Goal: Information Seeking & Learning: Learn about a topic

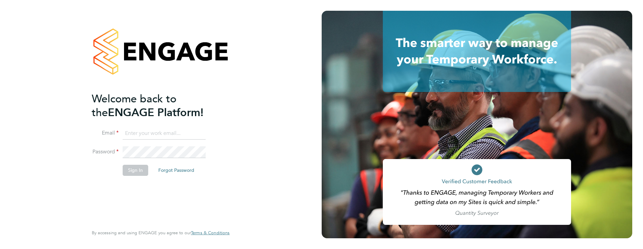
type input "james.farrington@huntereducation.co.uk"
click at [135, 169] on button "Sign In" at bounding box center [136, 170] width 26 height 11
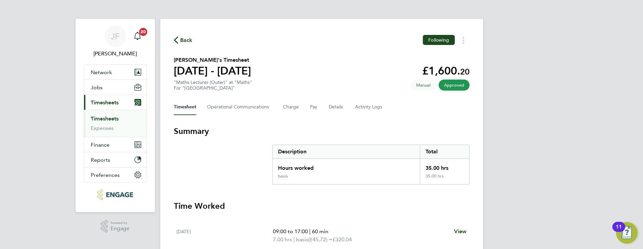
click at [113, 118] on link "Timesheets" at bounding box center [105, 119] width 28 height 6
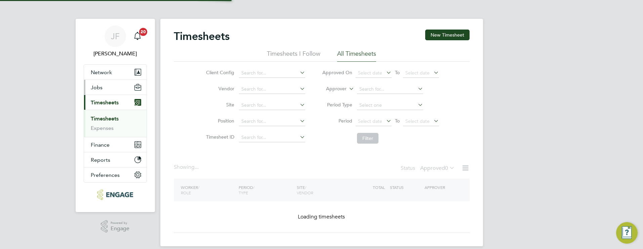
click at [113, 94] on button "Jobs" at bounding box center [115, 87] width 62 height 15
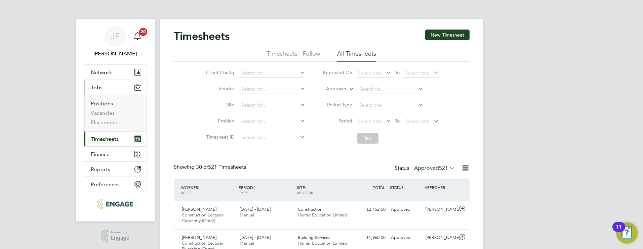
click at [110, 103] on link "Positions" at bounding box center [102, 103] width 22 height 6
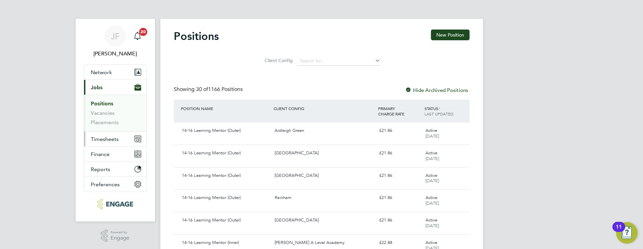
click at [111, 139] on span "Timesheets" at bounding box center [105, 139] width 28 height 6
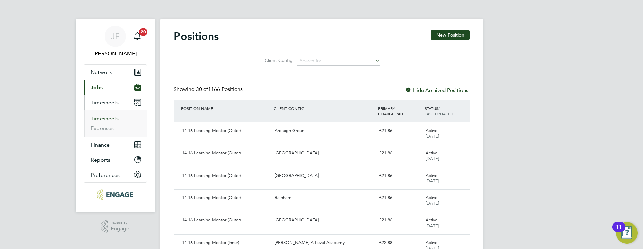
click at [112, 119] on link "Timesheets" at bounding box center [105, 119] width 28 height 6
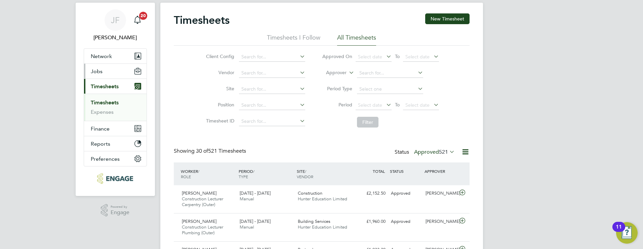
click at [102, 68] on span "Jobs" at bounding box center [97, 71] width 12 height 6
click at [106, 76] on button "Jobs" at bounding box center [115, 71] width 62 height 15
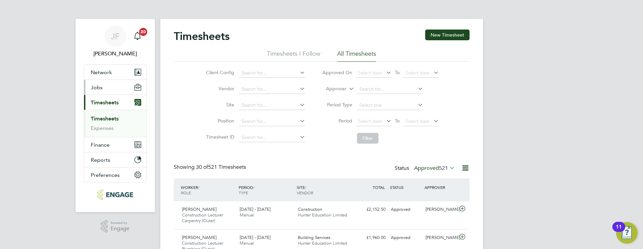
click at [100, 88] on span "Jobs" at bounding box center [97, 87] width 12 height 6
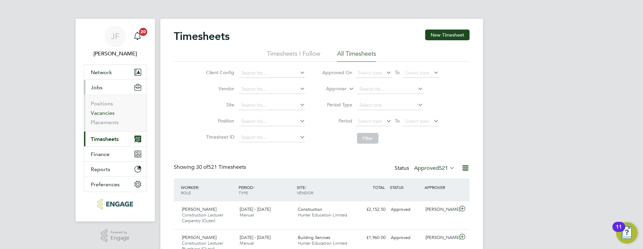
click at [109, 111] on link "Vacancies" at bounding box center [103, 113] width 24 height 6
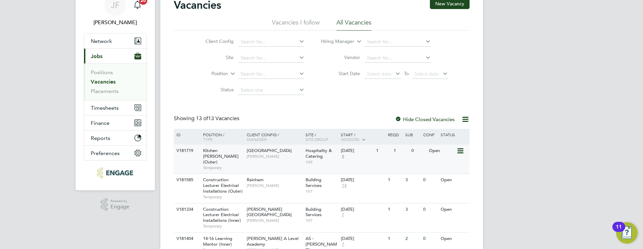
scroll to position [174, 0]
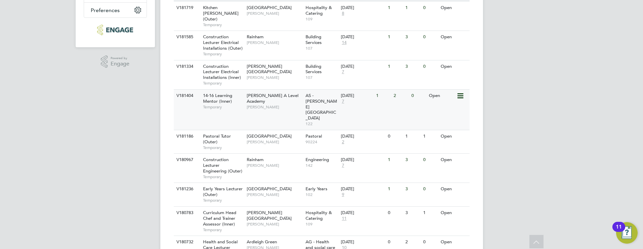
click at [212, 94] on span "14-16 Learning Mentor (Inner)" at bounding box center [217, 98] width 29 height 11
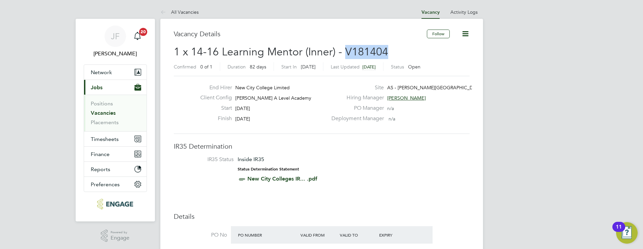
drag, startPoint x: 392, startPoint y: 51, endPoint x: 346, endPoint y: 52, distance: 46.7
click at [343, 52] on h2 "1 x 14-16 Learning Mentor (Inner) - V181404 Confirmed 0 of 1 Duration 82 days S…" at bounding box center [322, 59] width 296 height 28
copy span "V181404"
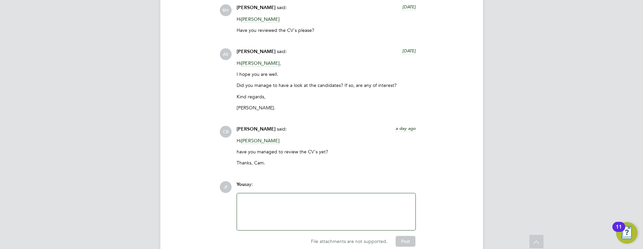
scroll to position [1396, 0]
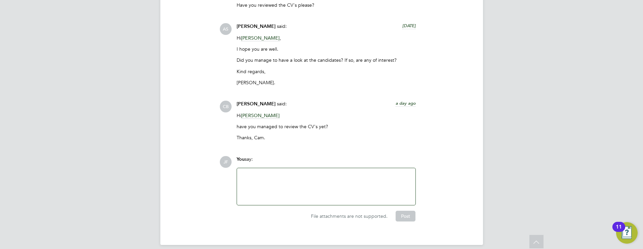
click at [293, 182] on div at bounding box center [326, 186] width 170 height 29
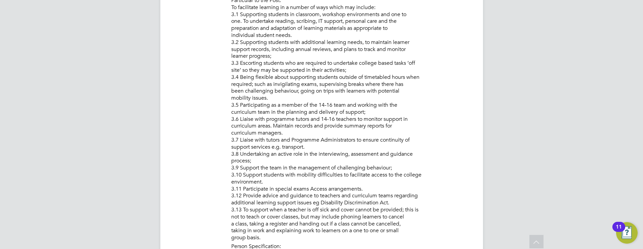
scroll to position [0, 0]
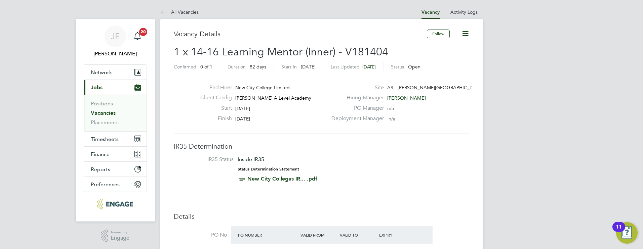
click at [113, 115] on link "Vacancies" at bounding box center [103, 113] width 25 height 6
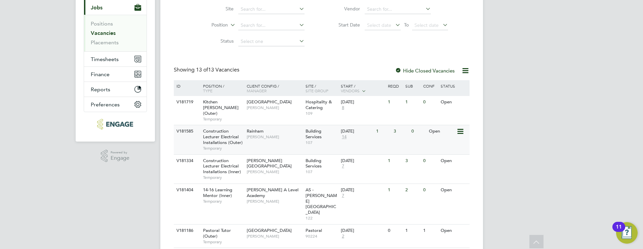
scroll to position [89, 0]
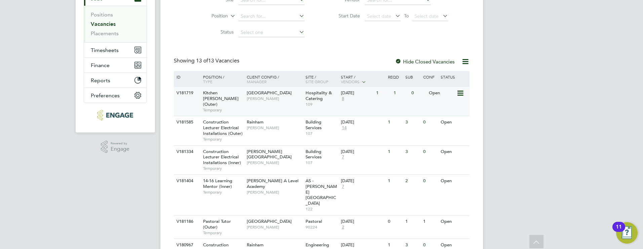
click at [273, 108] on div "V181719 Kitchen Porter (Outer) Temporary Redbridge Campus Katie Stafford Hospit…" at bounding box center [322, 101] width 296 height 29
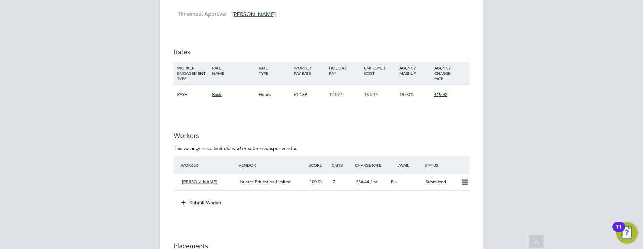
scroll to position [1158, 0]
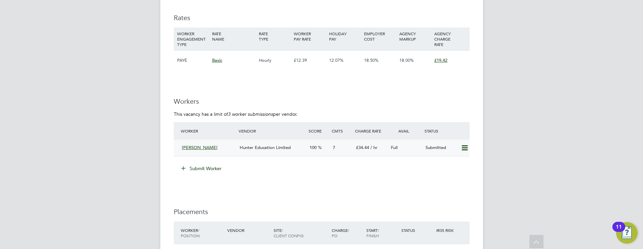
click at [277, 143] on div "Hunter Education Limited" at bounding box center [272, 147] width 70 height 11
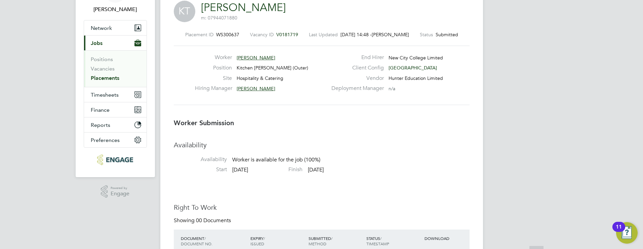
scroll to position [45, 0]
click at [108, 70] on link "Vacancies" at bounding box center [103, 68] width 24 height 6
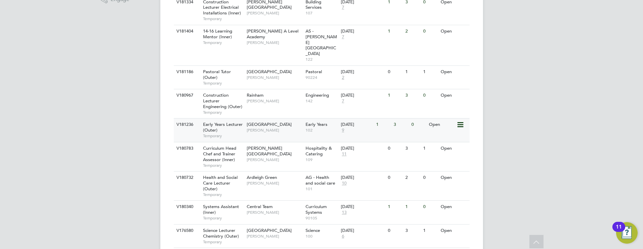
scroll to position [239, 0]
click at [257, 171] on div "Ardleigh Green Roslyn O'Garro" at bounding box center [274, 179] width 59 height 17
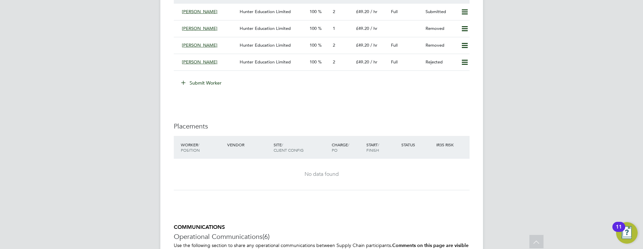
scroll to position [1159, 0]
